Goal: Check status: Check status

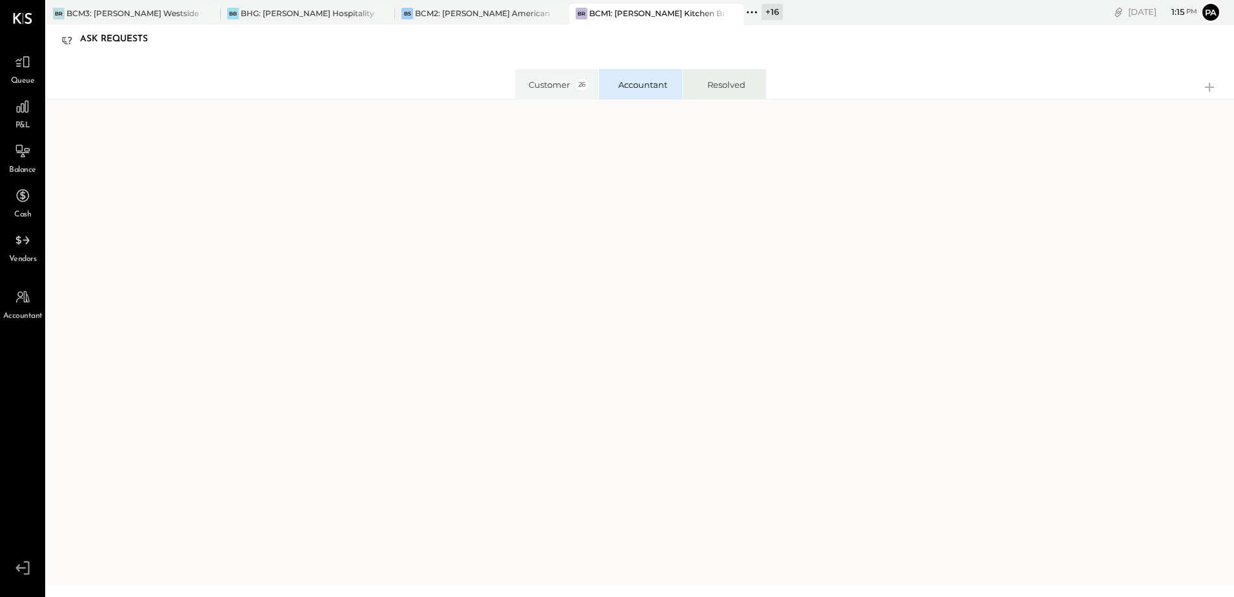
click at [757, 70] on li "Resolved" at bounding box center [724, 84] width 84 height 30
click at [647, 83] on div "Accountant" at bounding box center [642, 85] width 61 height 12
click at [714, 77] on li "Resolved" at bounding box center [724, 84] width 84 height 30
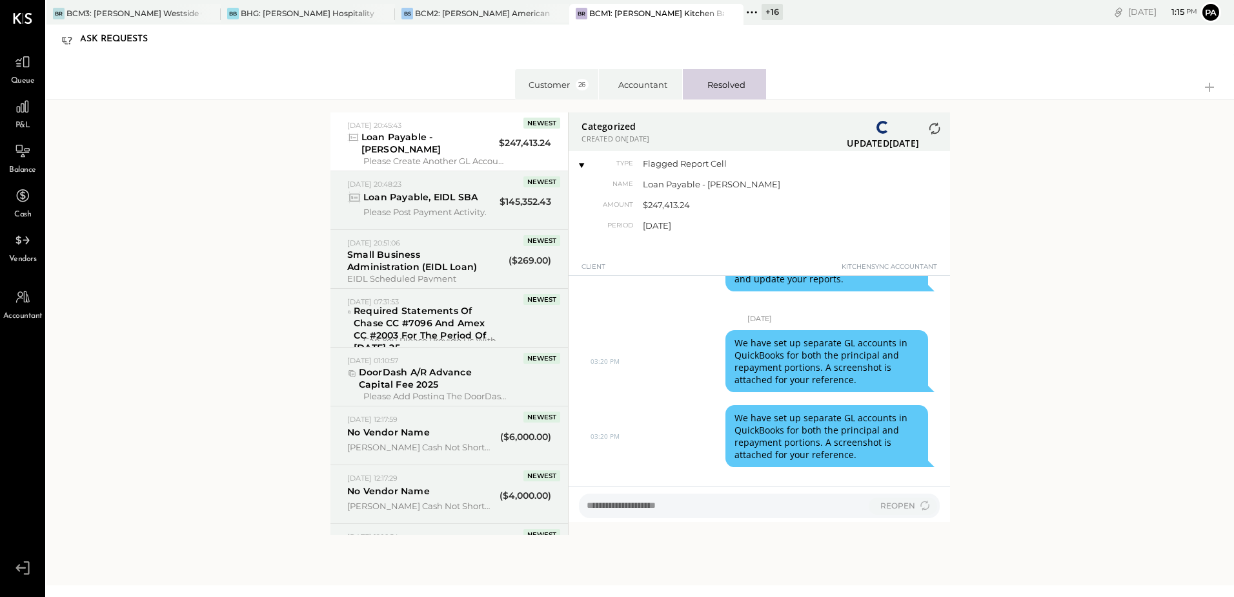
scroll to position [152, 0]
click at [632, 87] on div "Accountant" at bounding box center [642, 85] width 61 height 12
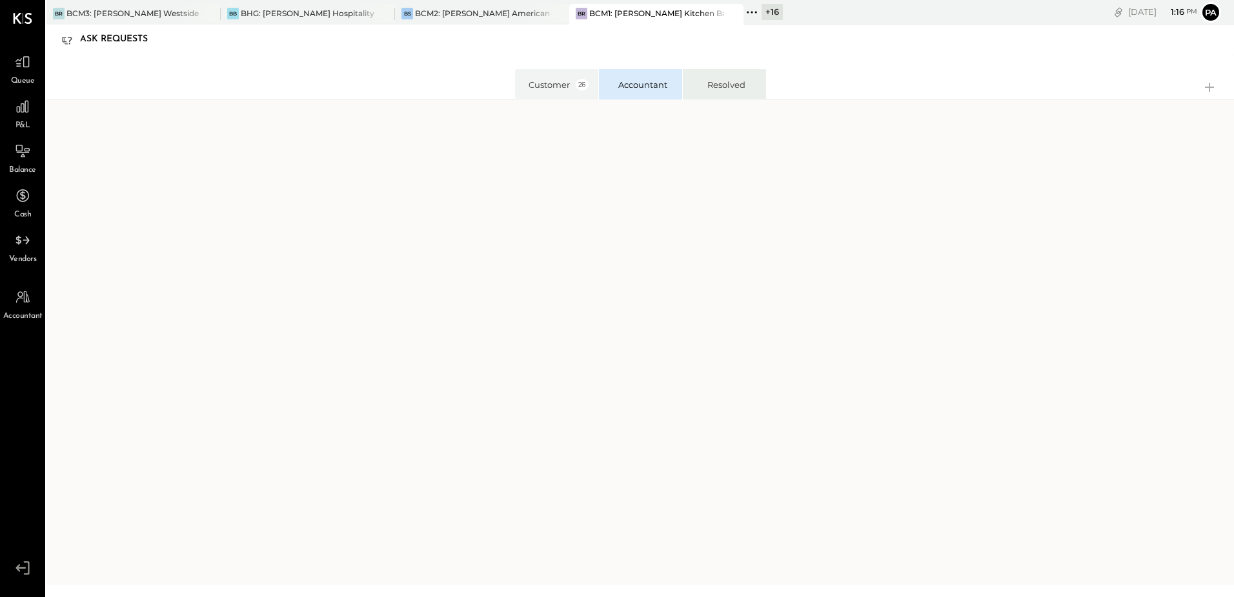
click at [709, 80] on li "Resolved" at bounding box center [724, 84] width 84 height 30
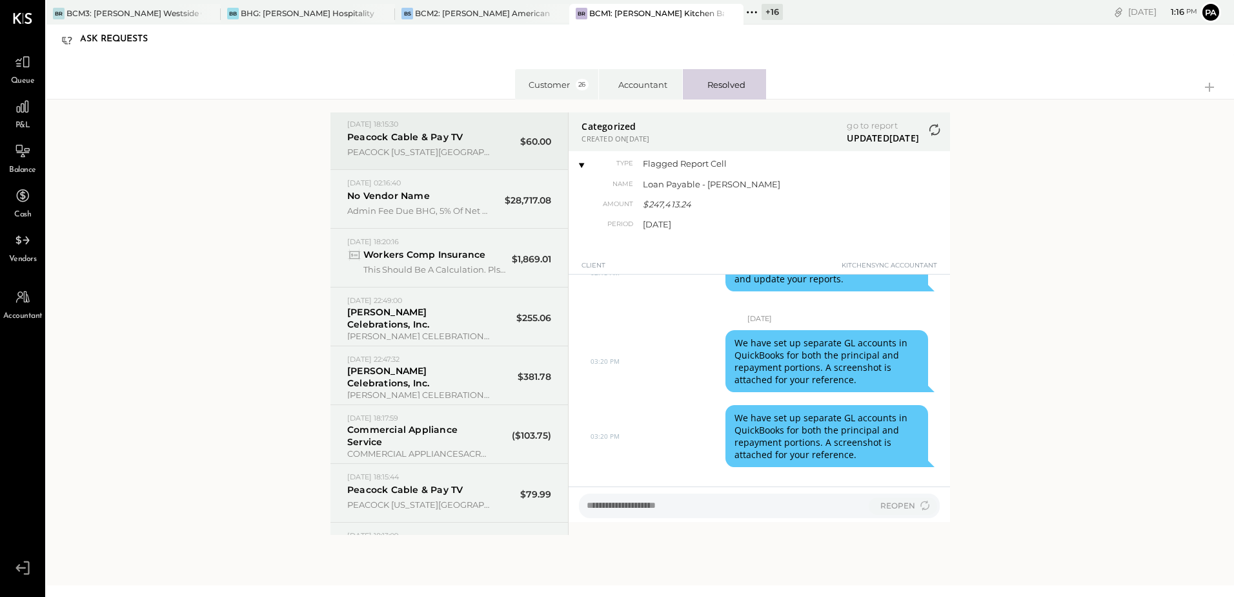
scroll to position [4713, 0]
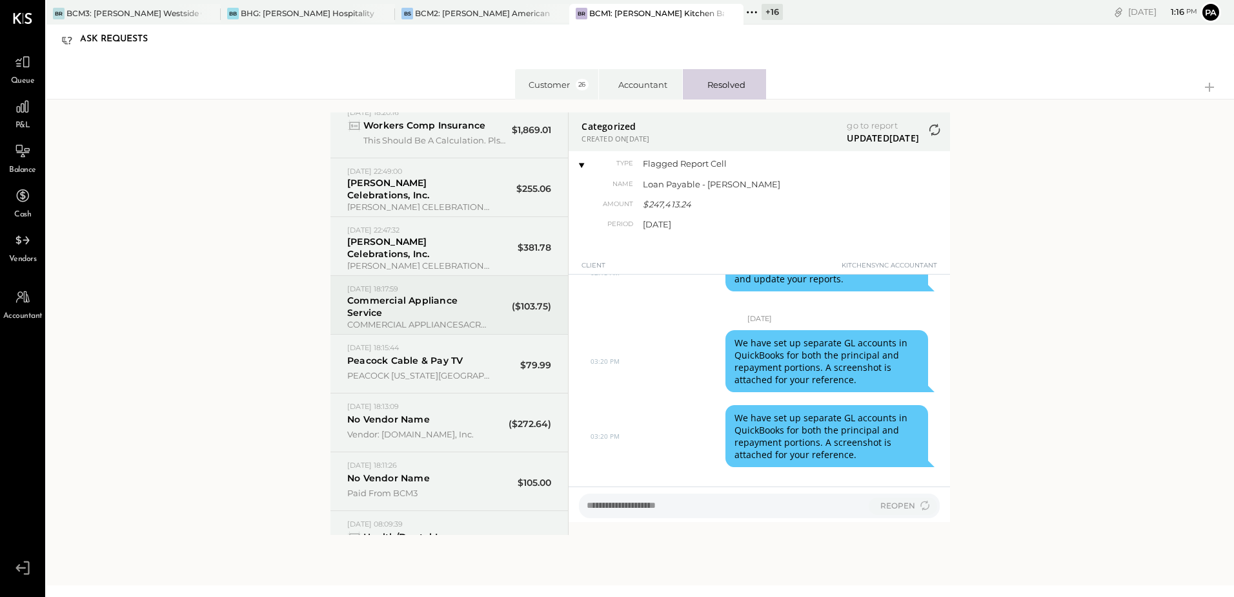
click at [429, 316] on div "Commercial Appliance Service" at bounding box center [418, 306] width 143 height 25
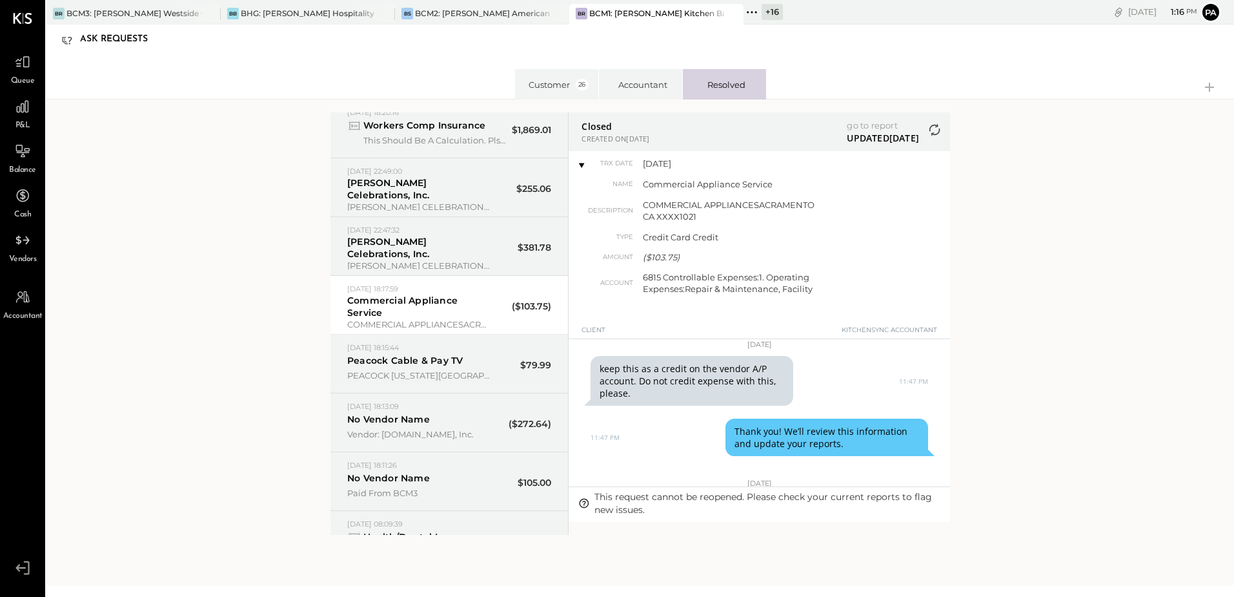
scroll to position [0, 0]
